Goal: Navigation & Orientation: Find specific page/section

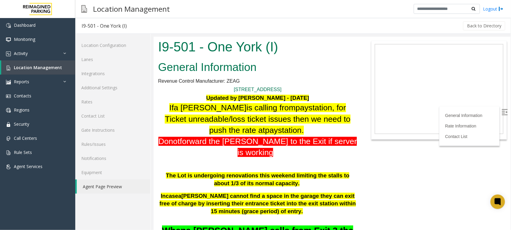
click at [252, 135] on p "If a [PERSON_NAME] is calling from pay station, for Ticket unreadable/loss tick…" at bounding box center [257, 119] width 199 height 34
click at [253, 158] on p at bounding box center [257, 162] width 199 height 9
click at [260, 141] on span "the [PERSON_NAME] to the Exit if server is working" at bounding box center [282, 147] width 148 height 20
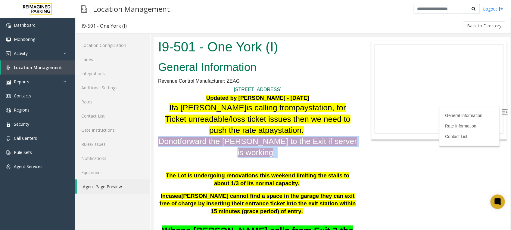
click at [260, 141] on span "the [PERSON_NAME] to the Exit if server is working" at bounding box center [282, 147] width 148 height 20
drag, startPoint x: 260, startPoint y: 141, endPoint x: 324, endPoint y: 144, distance: 63.9
click at [324, 144] on span "the [PERSON_NAME] to the Exit if server is working" at bounding box center [282, 147] width 148 height 20
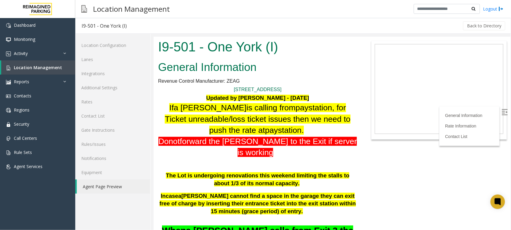
click at [332, 140] on span "the [PERSON_NAME] to the Exit if server is working" at bounding box center [282, 147] width 148 height 20
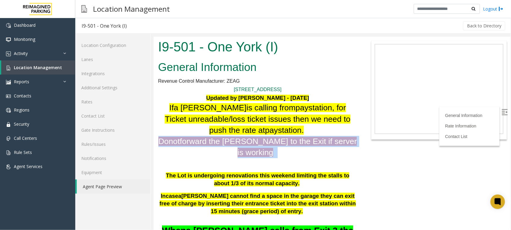
click at [332, 140] on span "the [PERSON_NAME] to the Exit if server is working" at bounding box center [282, 147] width 148 height 20
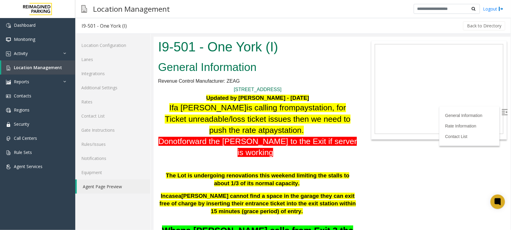
click at [332, 73] on h2 "General Information" at bounding box center [257, 67] width 199 height 16
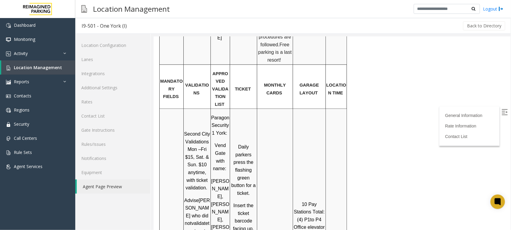
scroll to position [678, 0]
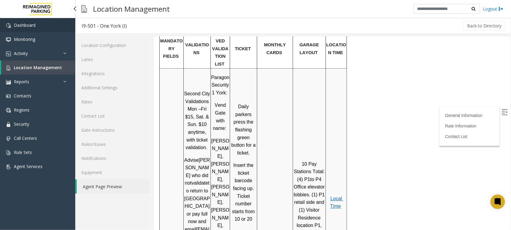
click at [34, 24] on span "Dashboard" at bounding box center [25, 25] width 22 height 6
click at [24, 38] on span "Monitoring" at bounding box center [24, 39] width 21 height 6
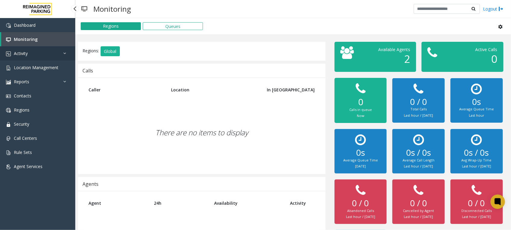
click at [22, 52] on span "Activity" at bounding box center [21, 54] width 14 height 6
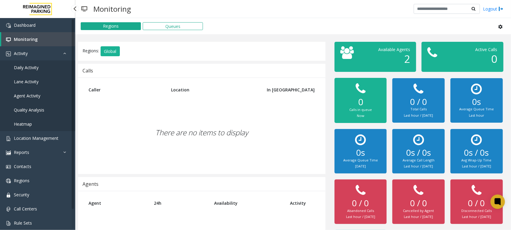
click at [25, 65] on span "Daily Activity" at bounding box center [26, 68] width 25 height 6
